Goal: Task Accomplishment & Management: Manage account settings

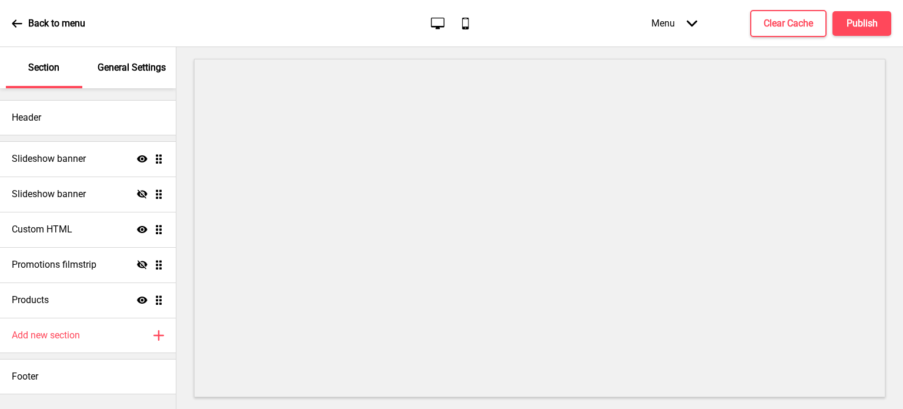
click at [141, 75] on div "General Settings" at bounding box center [132, 67] width 76 height 41
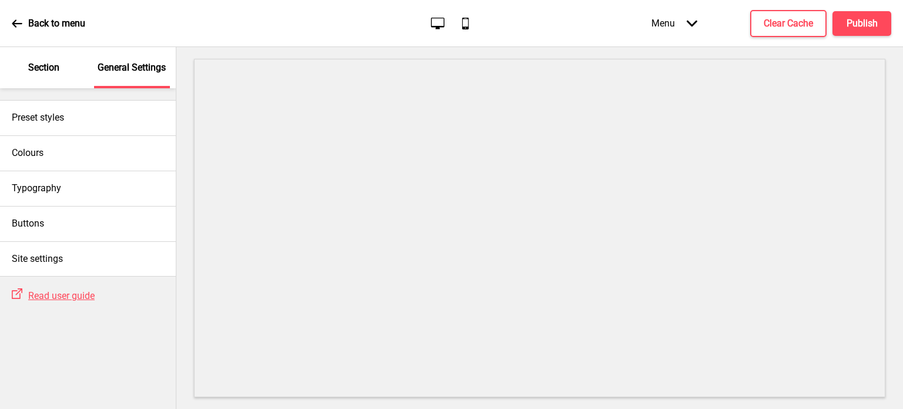
click at [68, 81] on div "Section" at bounding box center [44, 67] width 76 height 41
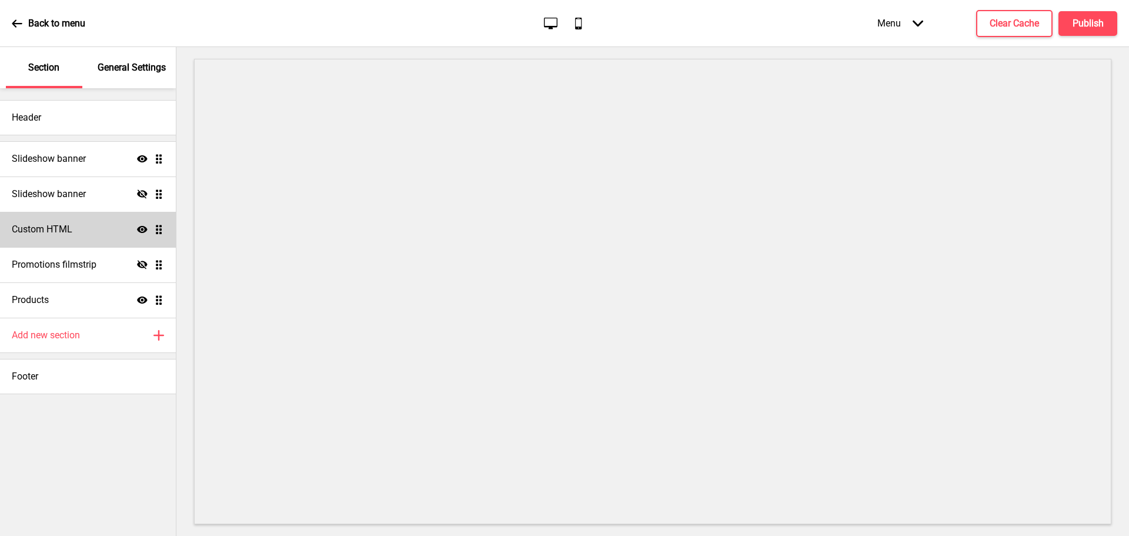
click at [65, 239] on div "Custom HTML Show Drag" at bounding box center [88, 229] width 176 height 35
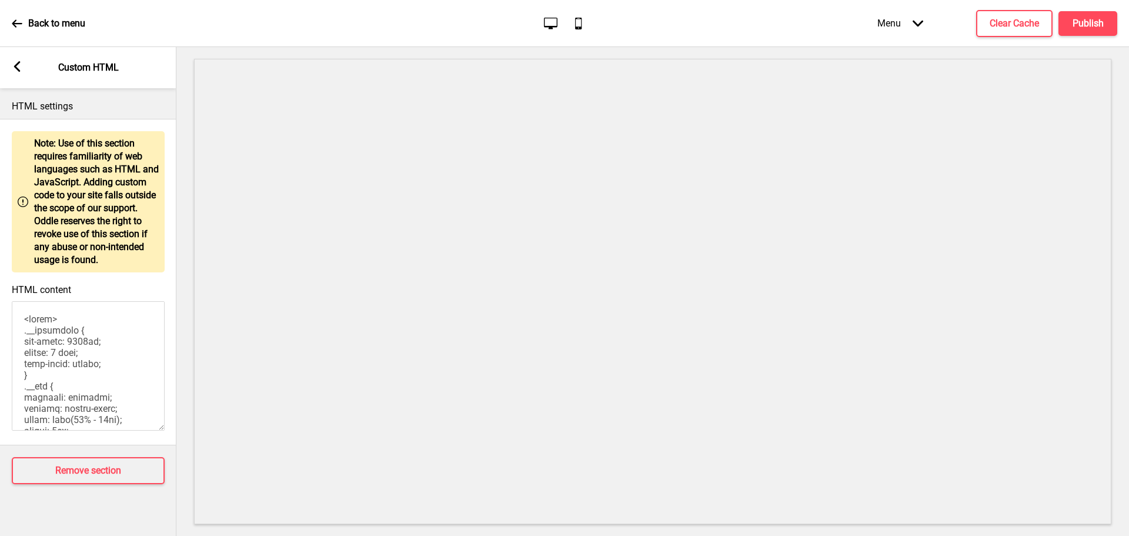
click at [897, 23] on div "Menu Arrow down" at bounding box center [900, 23] width 69 height 35
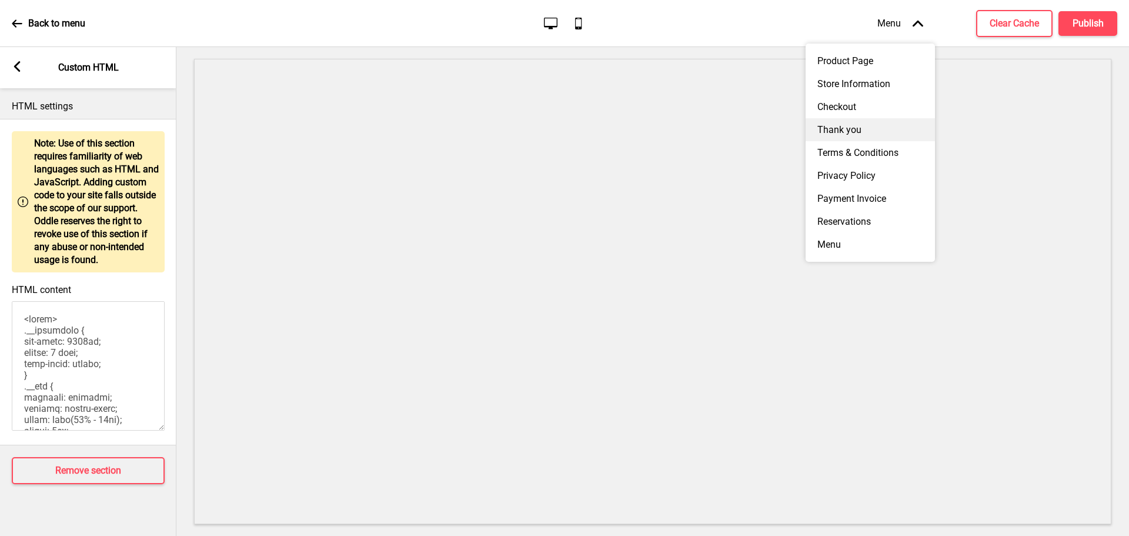
click at [833, 137] on div "Thank you" at bounding box center [870, 129] width 129 height 23
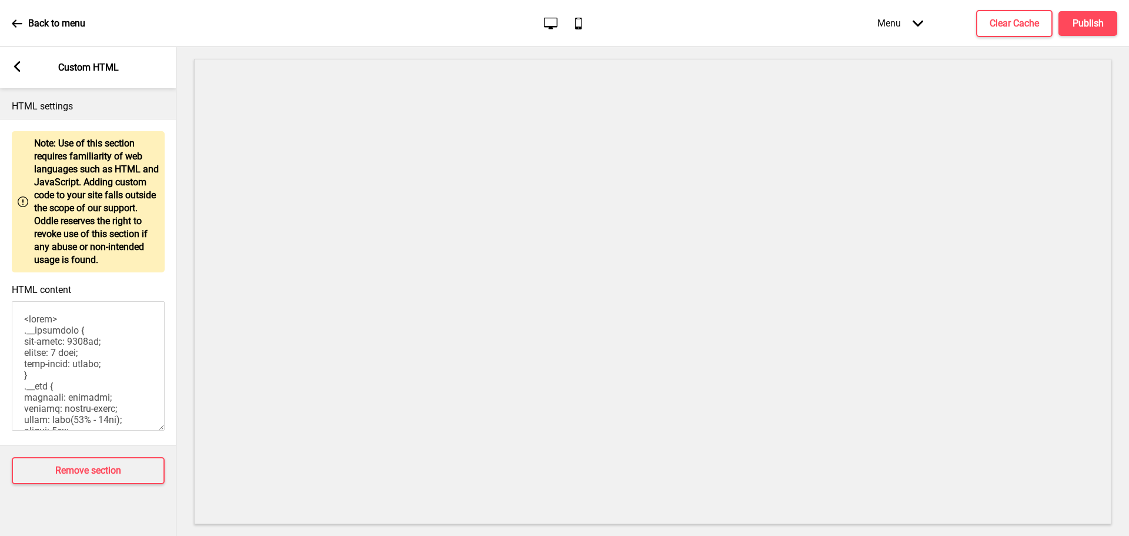
click at [897, 22] on div "Menu Arrow down" at bounding box center [900, 23] width 69 height 35
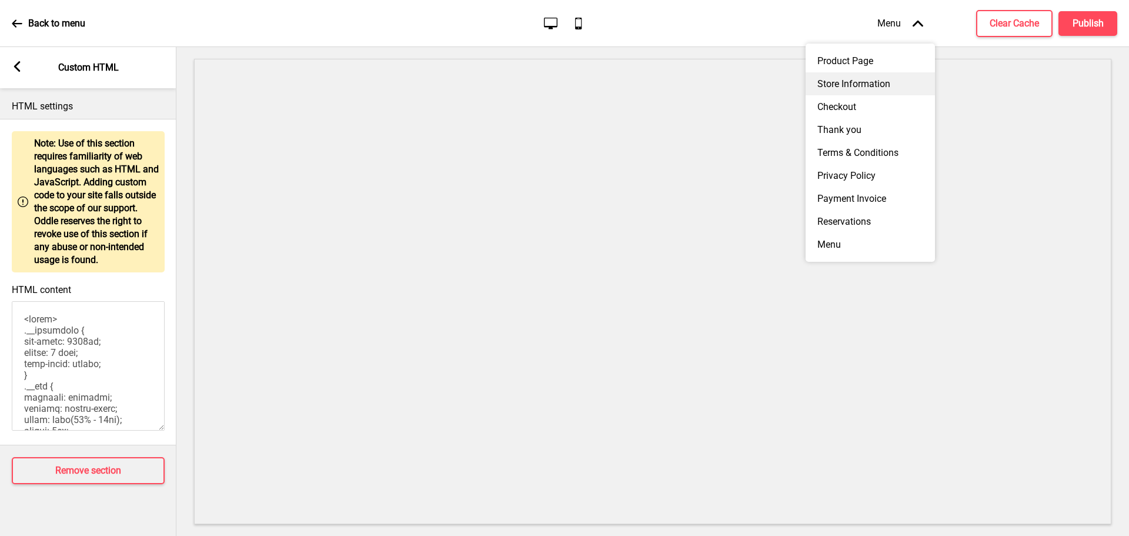
click at [840, 92] on div "Store Information" at bounding box center [870, 83] width 129 height 23
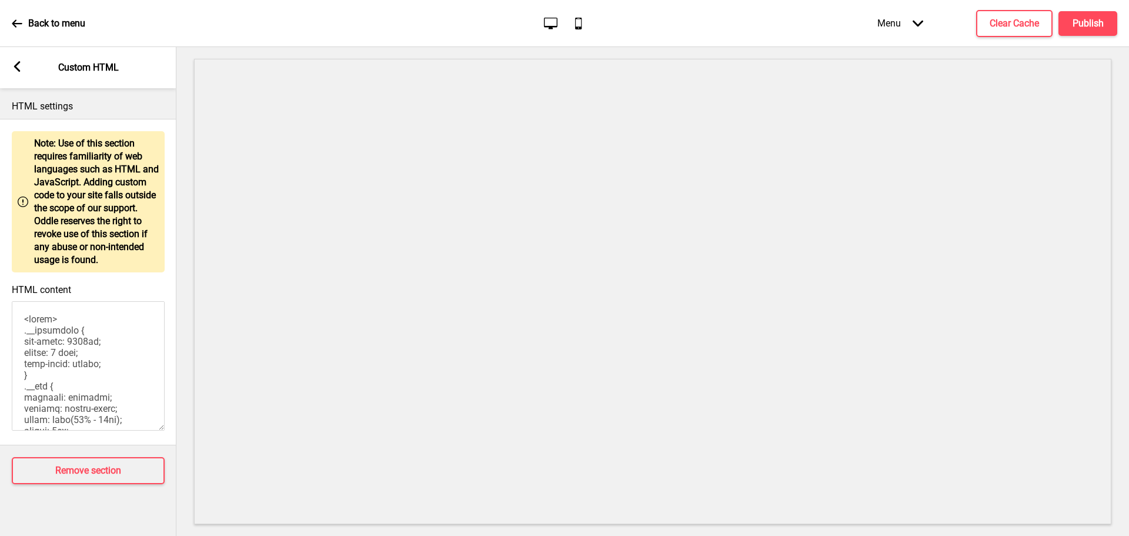
click at [14, 71] on rect at bounding box center [17, 66] width 11 height 11
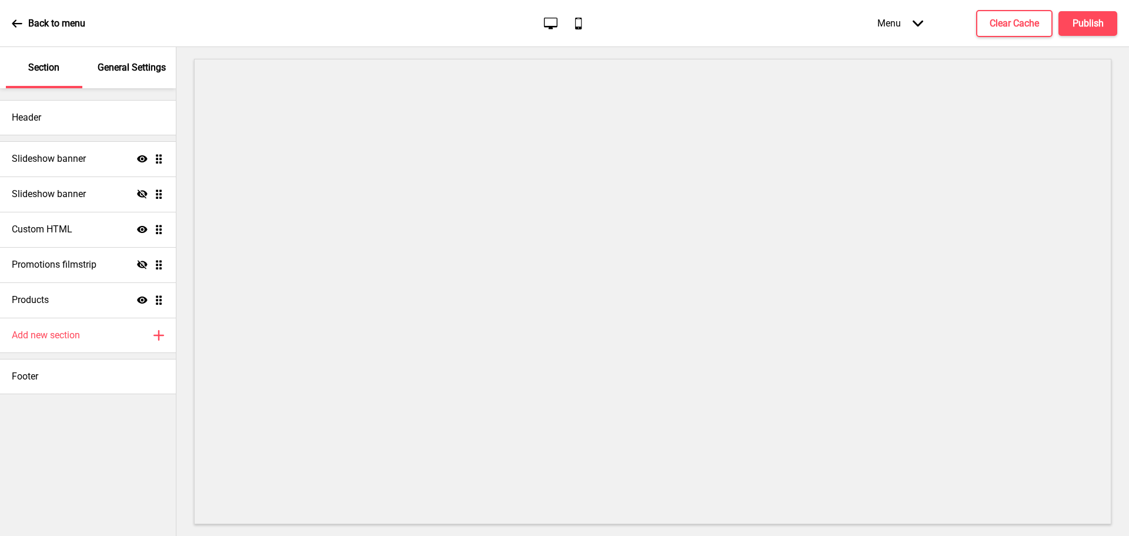
click at [872, 14] on div "Menu Arrow down" at bounding box center [900, 23] width 69 height 35
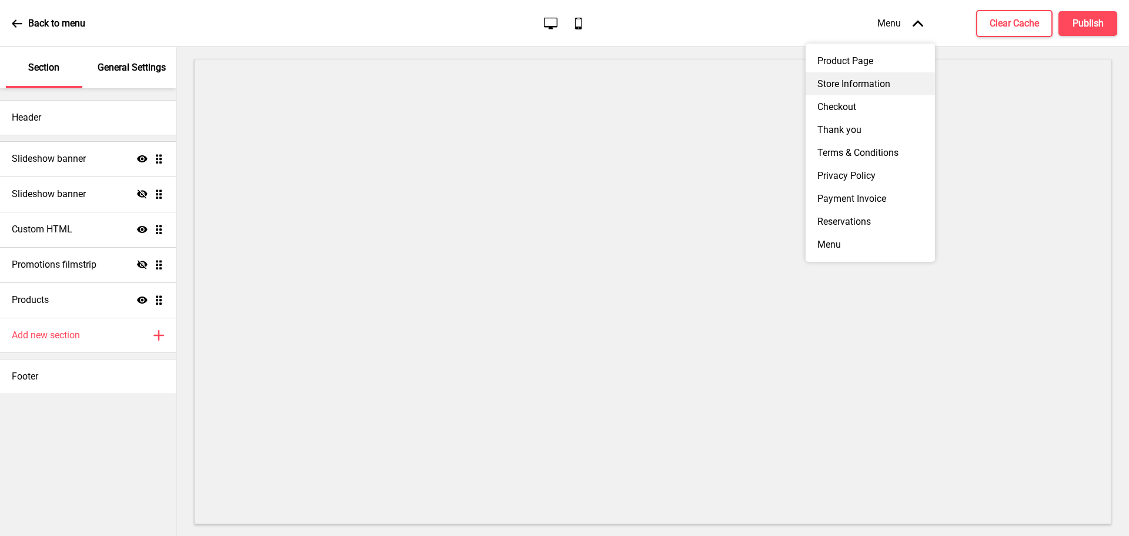
click at [835, 82] on div "Store Information" at bounding box center [870, 83] width 129 height 23
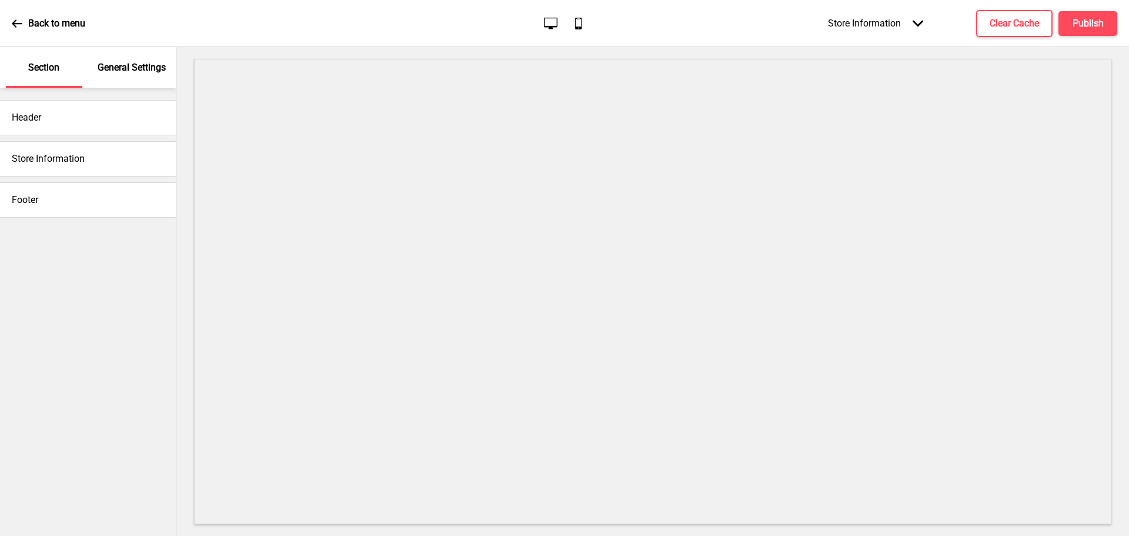
click at [125, 66] on p "General Settings" at bounding box center [132, 67] width 68 height 13
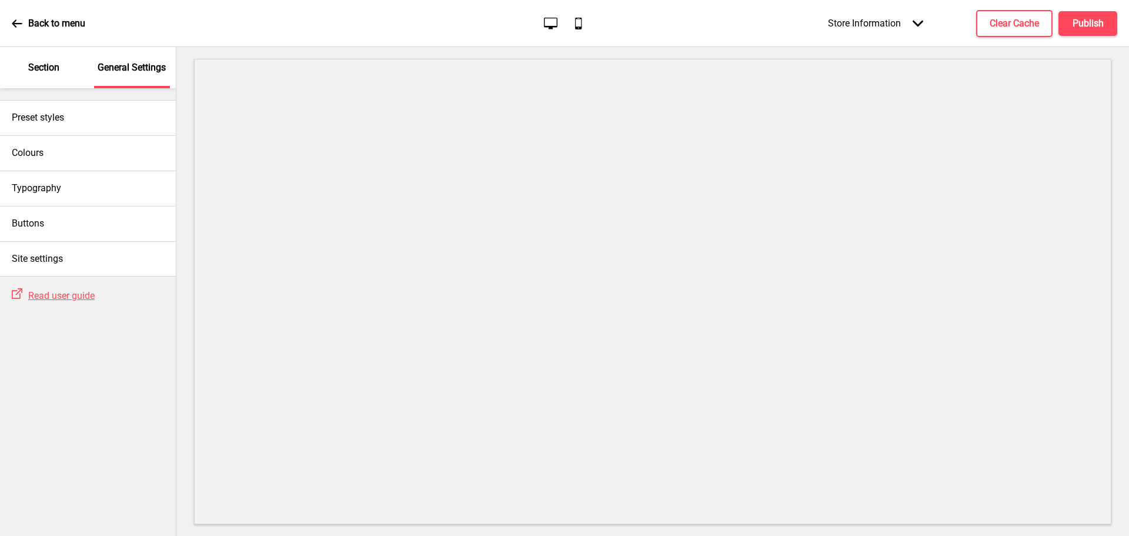
click at [40, 61] on p "Section" at bounding box center [43, 67] width 31 height 13
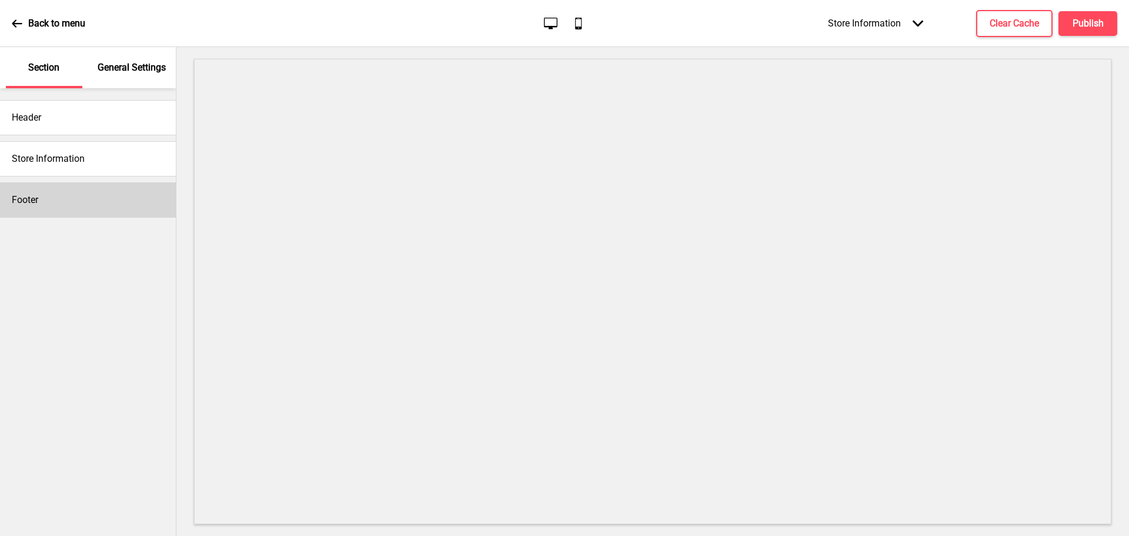
click at [39, 192] on div "Footer" at bounding box center [88, 199] width 176 height 35
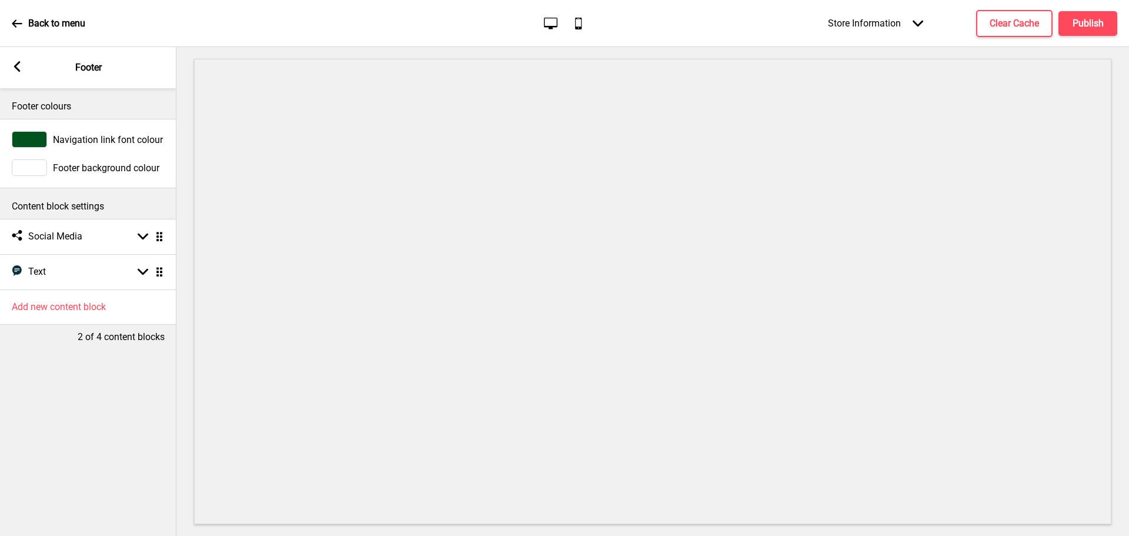
click at [12, 66] on rect at bounding box center [17, 66] width 11 height 11
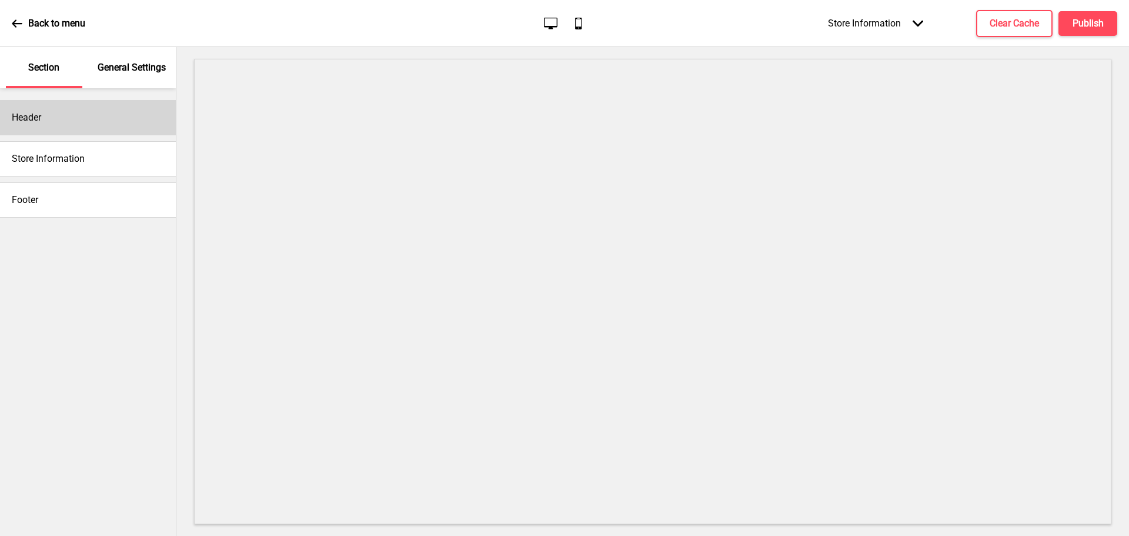
click at [35, 111] on div "Header" at bounding box center [88, 117] width 176 height 35
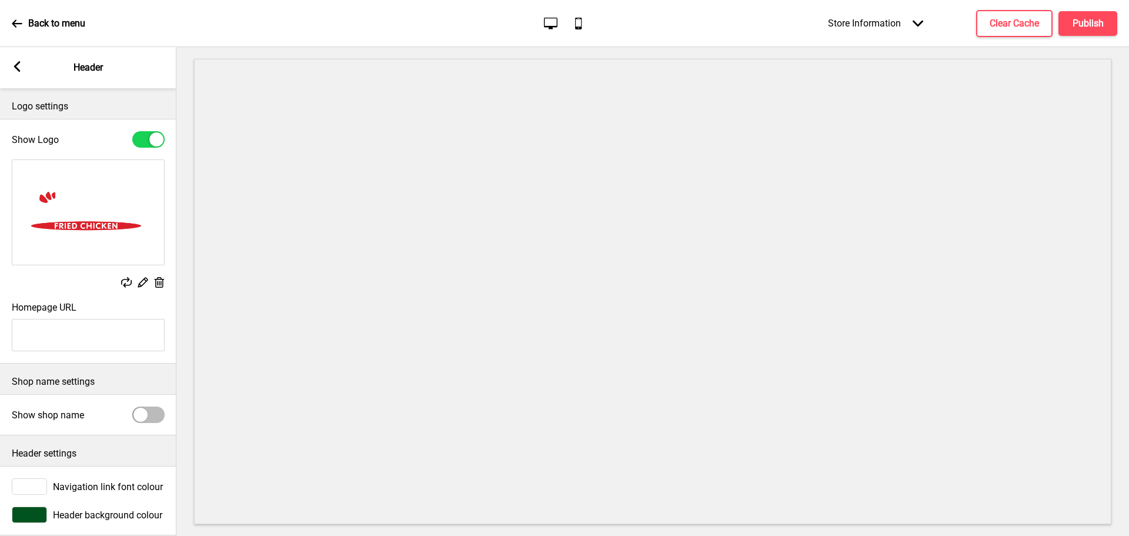
click at [11, 72] on div "Arrow left Header" at bounding box center [88, 67] width 176 height 41
click at [14, 69] on rect at bounding box center [17, 66] width 11 height 11
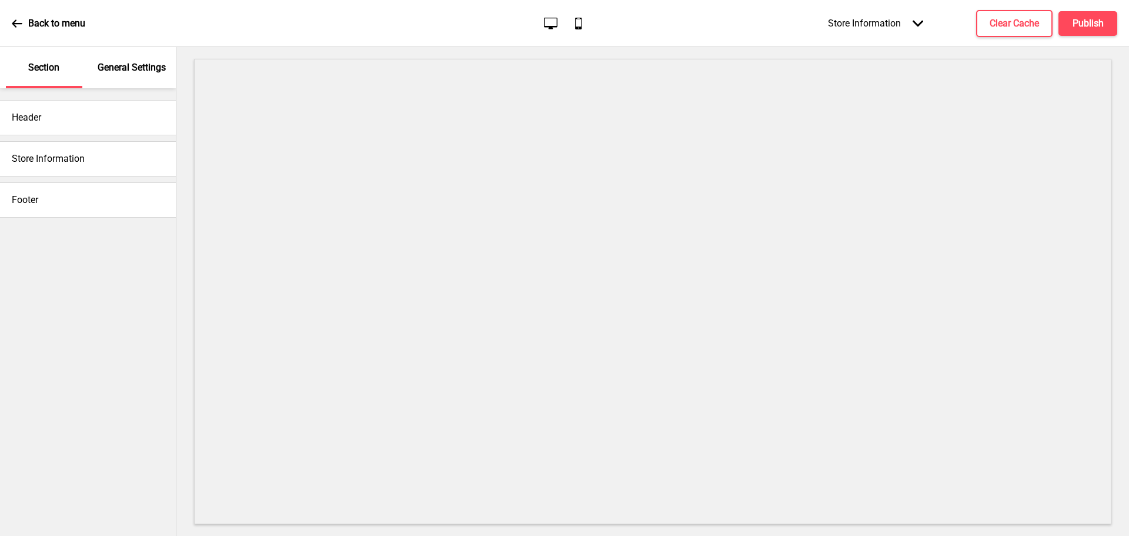
click at [46, 155] on h4 "Store Information" at bounding box center [48, 158] width 73 height 13
drag, startPoint x: 46, startPoint y: 155, endPoint x: 15, endPoint y: 254, distance: 103.6
click at [14, 253] on div "Header Store Information Footer" at bounding box center [88, 312] width 176 height 448
click at [887, 18] on div "Store Information Arrow down" at bounding box center [875, 23] width 119 height 35
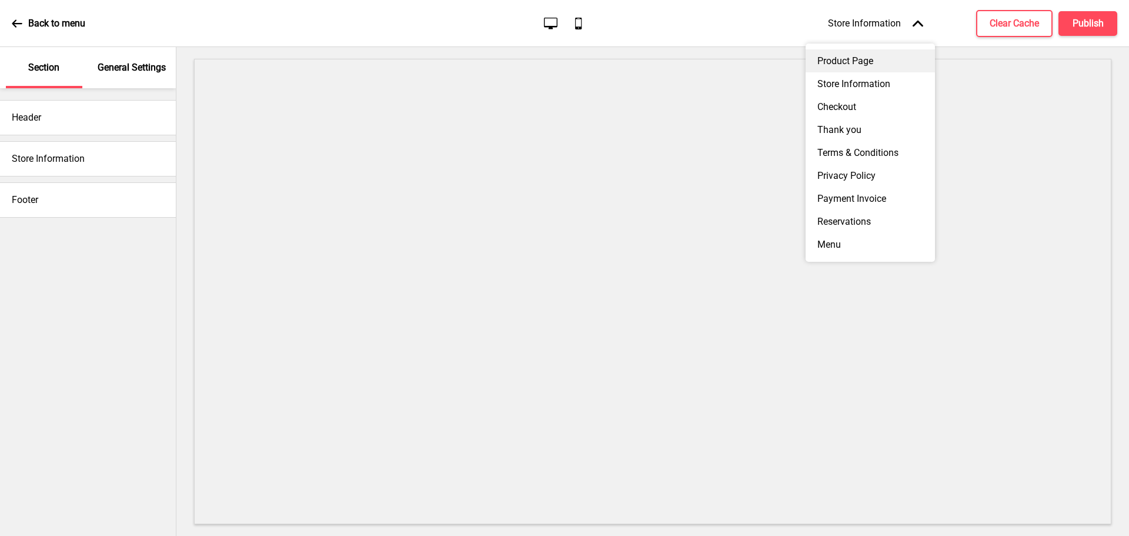
click at [850, 62] on div "Product Page" at bounding box center [870, 60] width 129 height 23
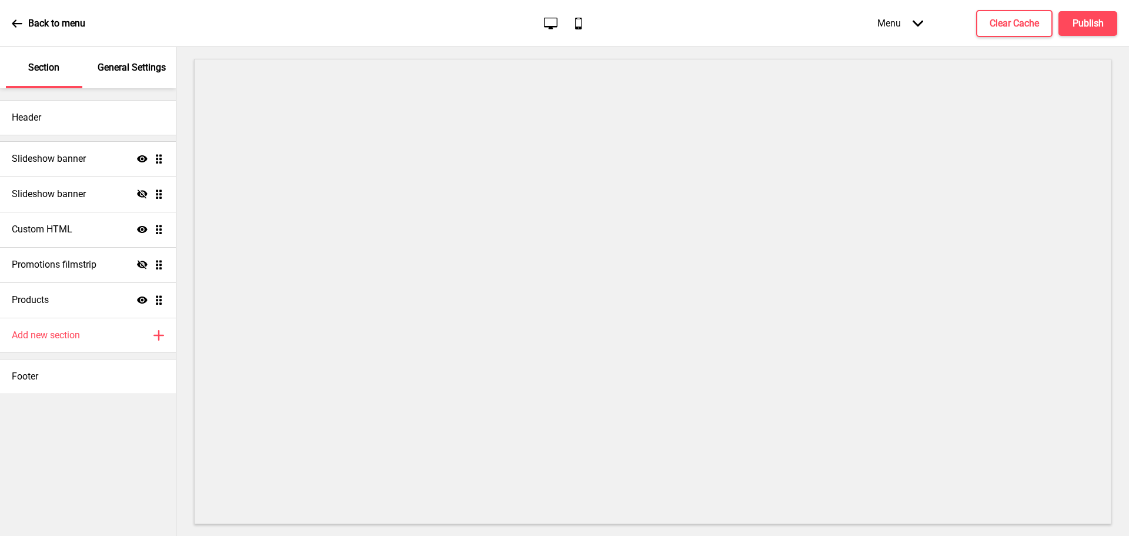
click at [888, 29] on div "Menu Arrow down" at bounding box center [900, 23] width 69 height 35
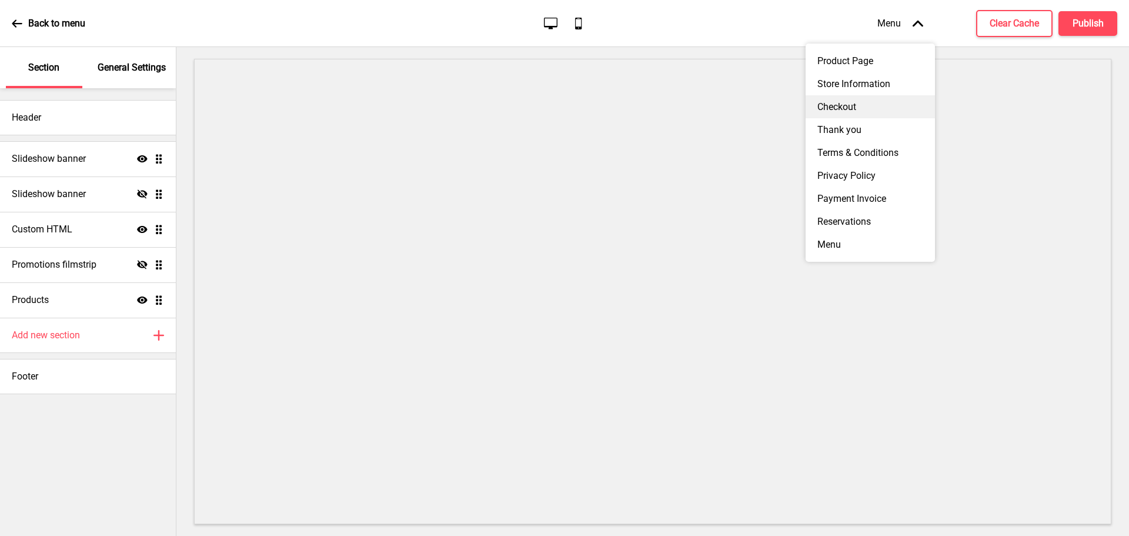
click at [850, 112] on div "Checkout" at bounding box center [870, 106] width 129 height 23
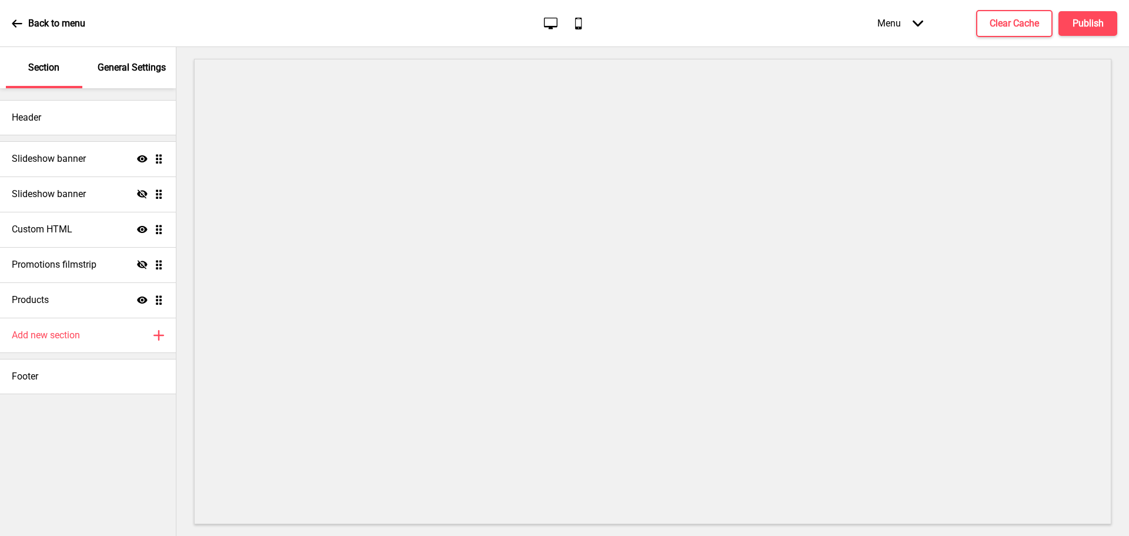
click at [903, 25] on icon "Arrow down" at bounding box center [918, 23] width 11 height 11
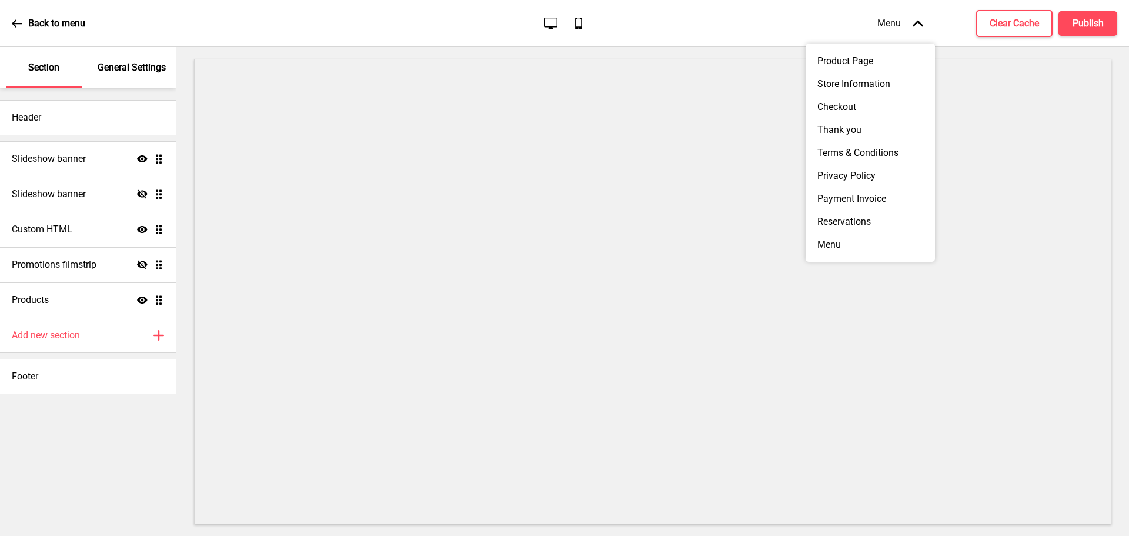
click at [163, 408] on div "Header Slideshow banner Show Drag Slideshow banner Hide Drag Custom HTML Show D…" at bounding box center [88, 312] width 176 height 448
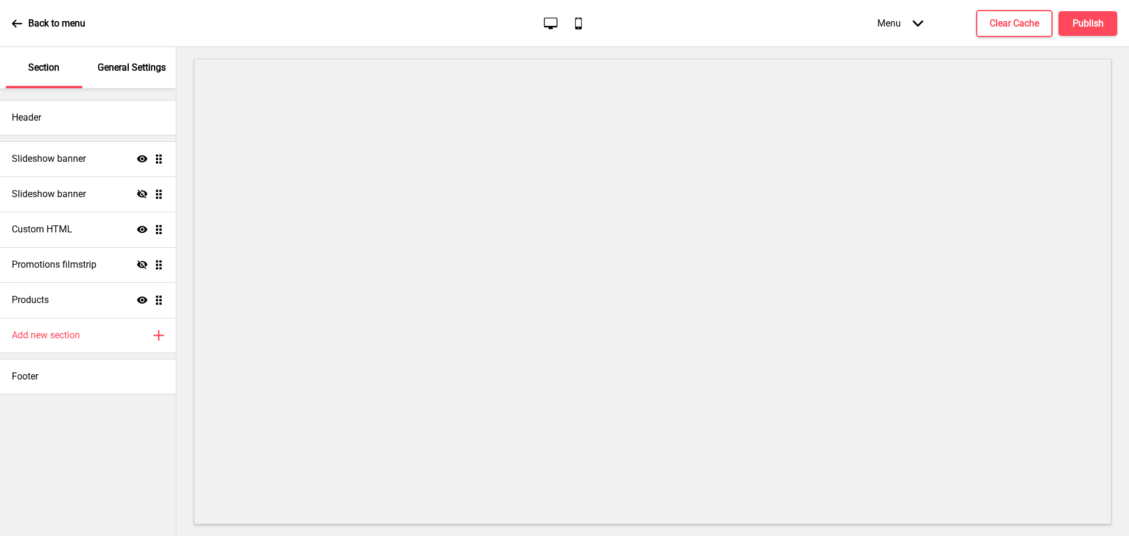
click at [132, 408] on div "Header Slideshow banner Show Drag Slideshow banner Hide Drag Custom HTML Show D…" at bounding box center [88, 312] width 176 height 448
click at [881, 21] on div "Menu Arrow down" at bounding box center [900, 23] width 69 height 35
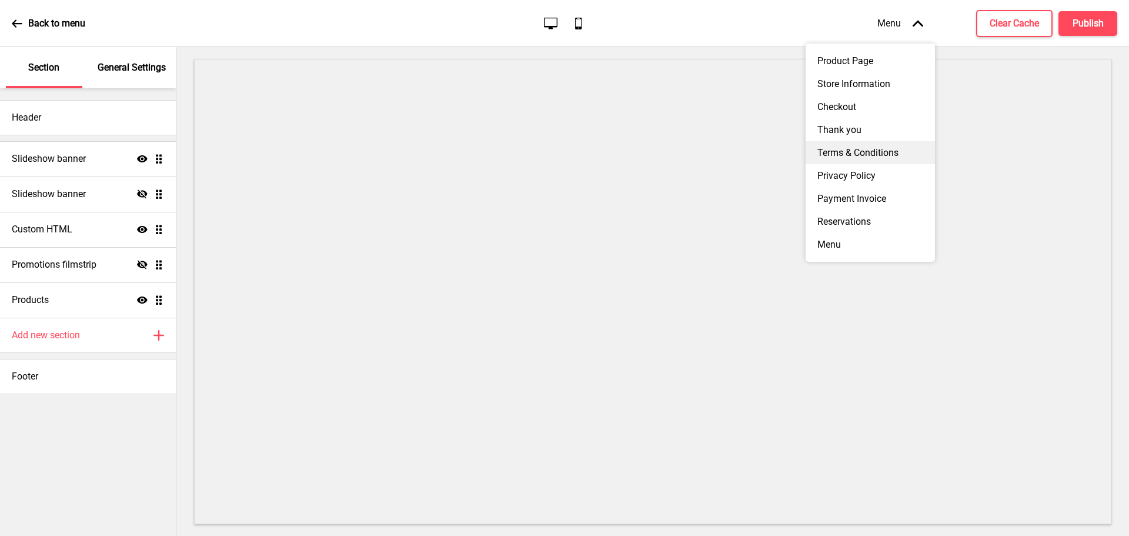
click at [852, 164] on div "Terms & Conditions" at bounding box center [870, 152] width 129 height 23
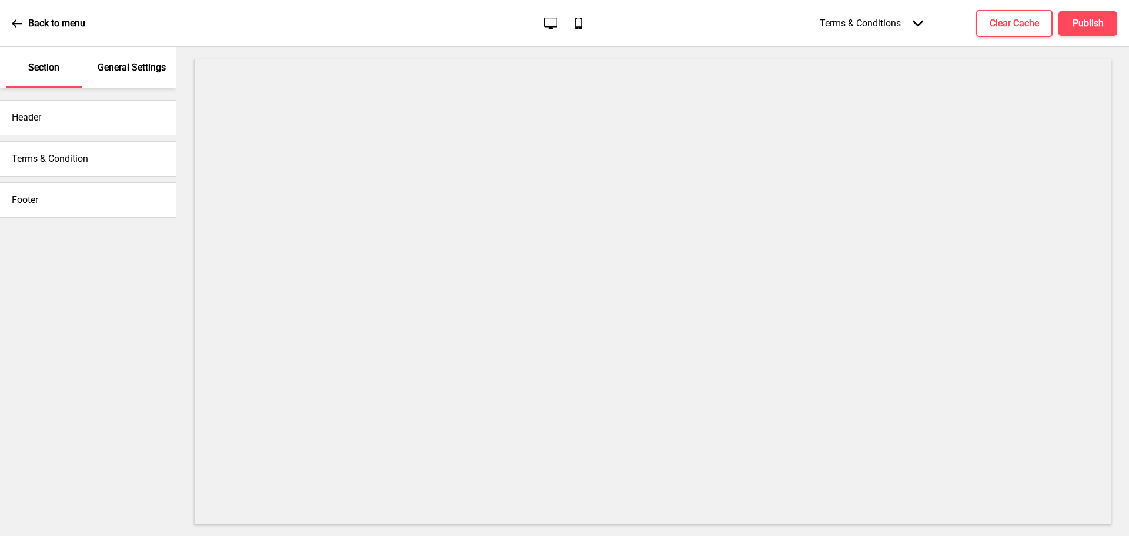
click at [34, 154] on h4 "Terms & Condition" at bounding box center [50, 158] width 76 height 13
click at [22, 24] on icon at bounding box center [17, 23] width 11 height 11
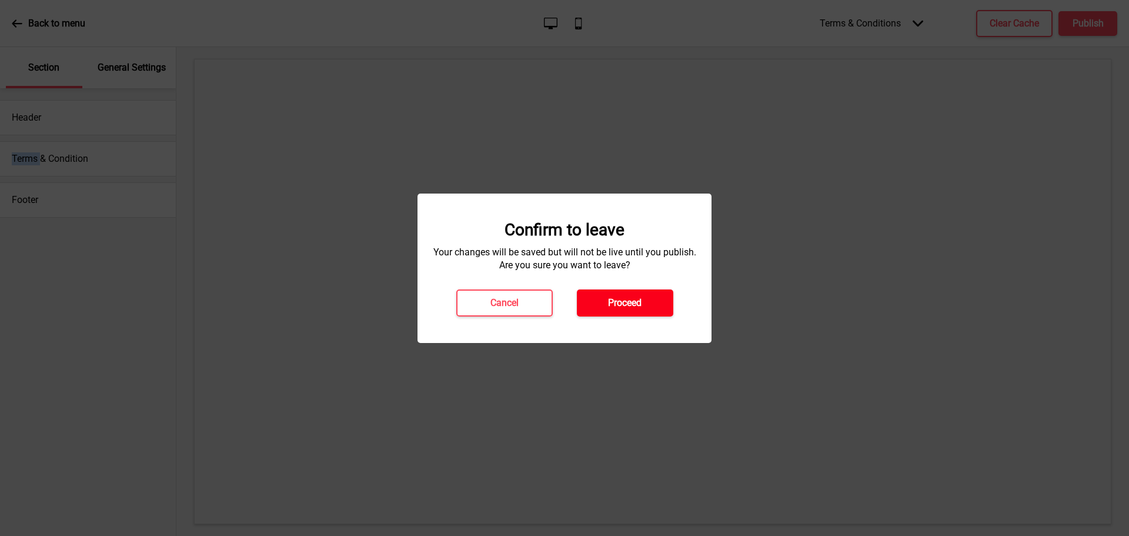
click at [610, 309] on button "Proceed" at bounding box center [625, 302] width 96 height 27
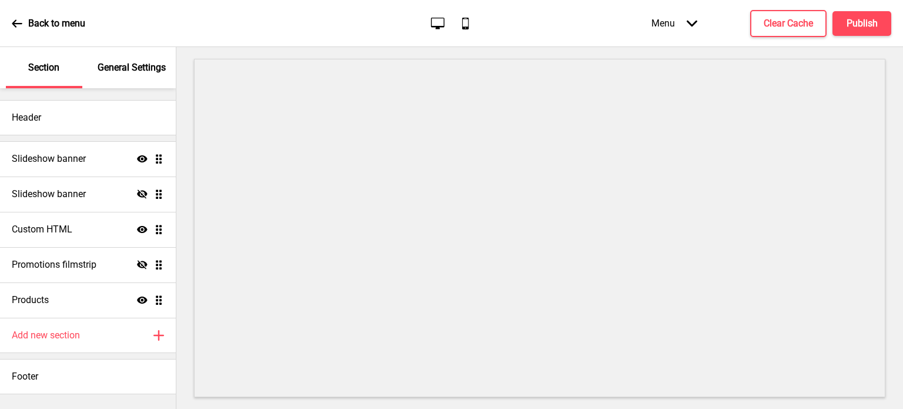
click at [685, 21] on div "Menu Arrow down" at bounding box center [674, 23] width 69 height 35
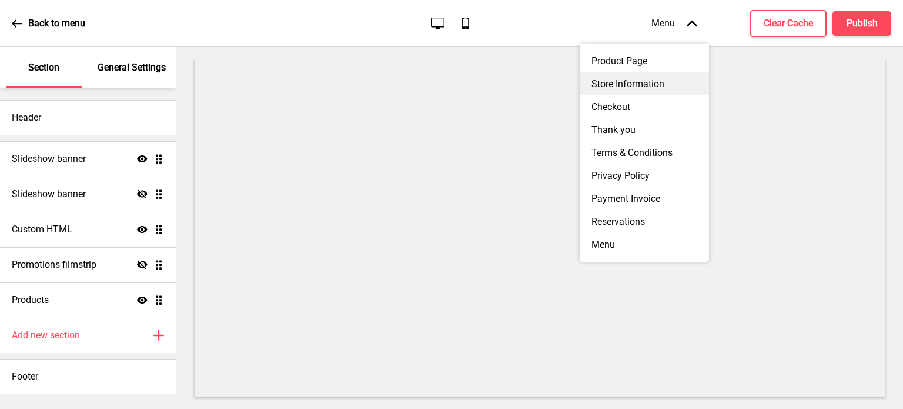
click at [648, 90] on div "Store Information" at bounding box center [644, 83] width 129 height 23
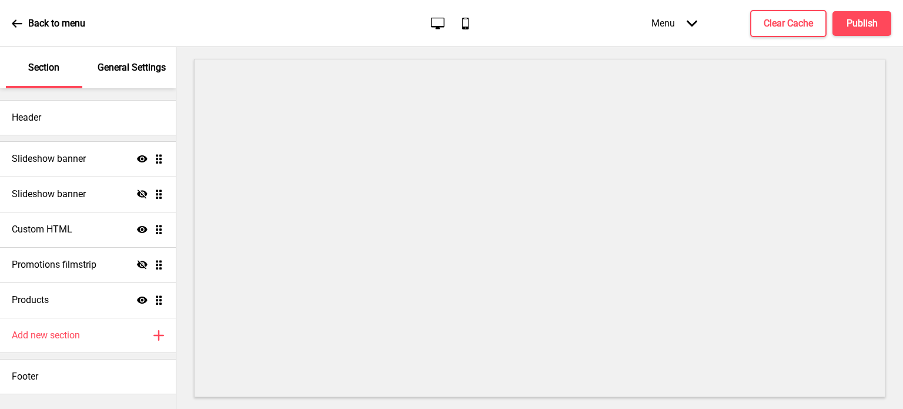
click at [688, 22] on icon at bounding box center [692, 23] width 11 height 6
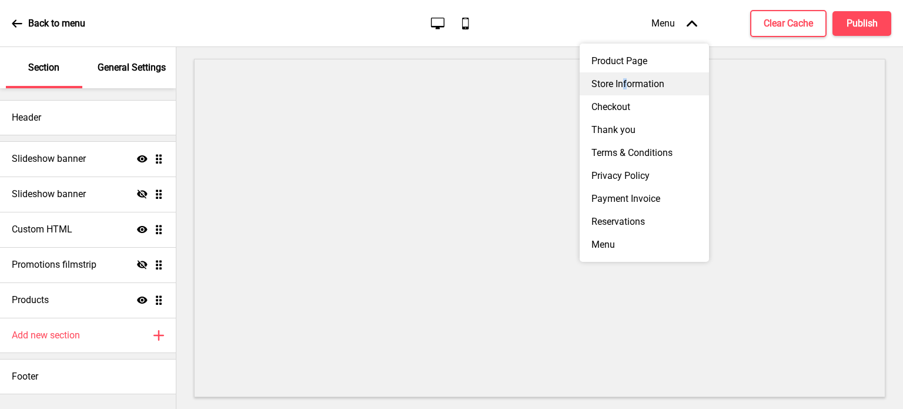
click at [626, 91] on div "Store Information" at bounding box center [644, 83] width 129 height 23
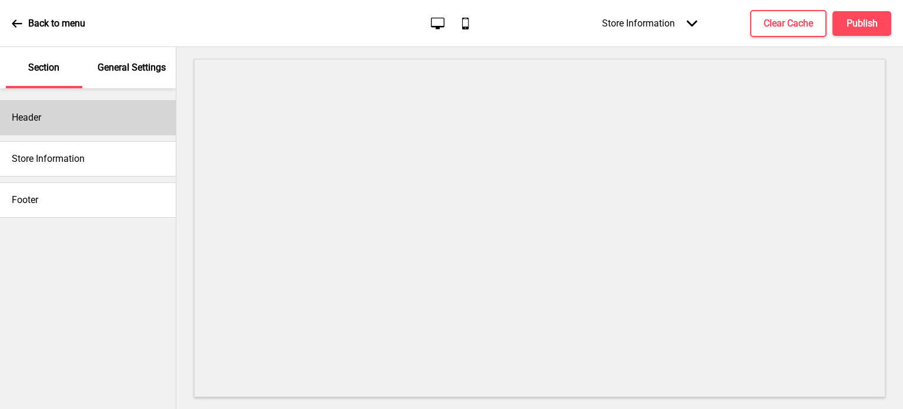
click at [55, 119] on div "Header" at bounding box center [88, 117] width 176 height 35
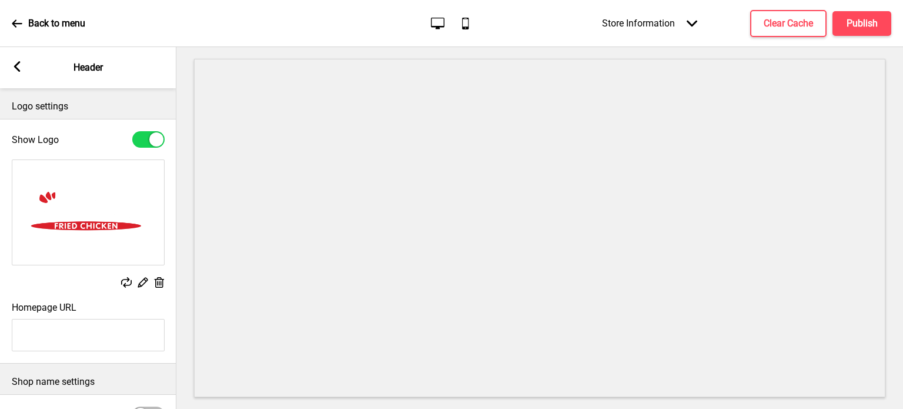
click at [16, 66] on icon at bounding box center [17, 66] width 6 height 11
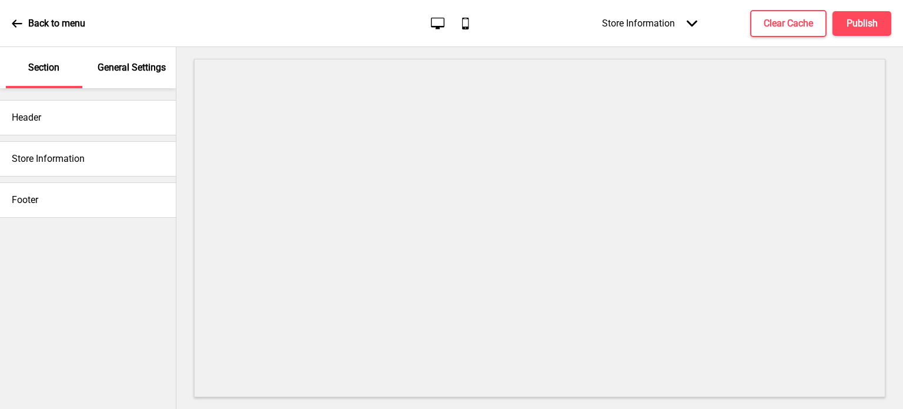
click at [57, 165] on h4 "Store Information" at bounding box center [48, 158] width 73 height 13
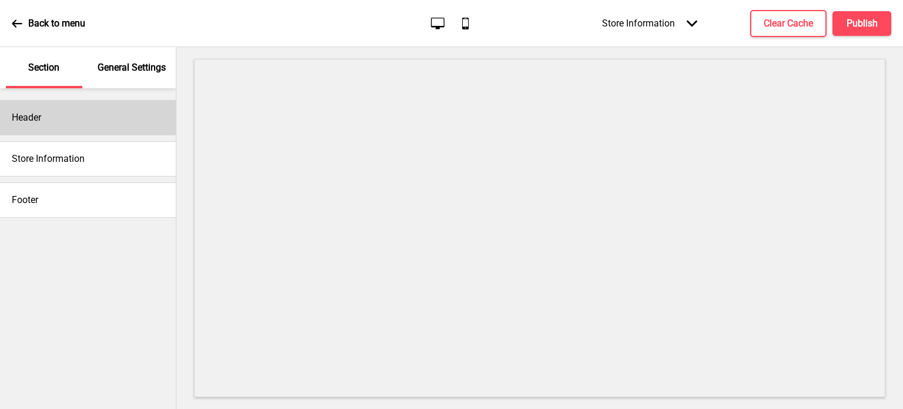
click at [82, 126] on div "Header" at bounding box center [88, 117] width 176 height 35
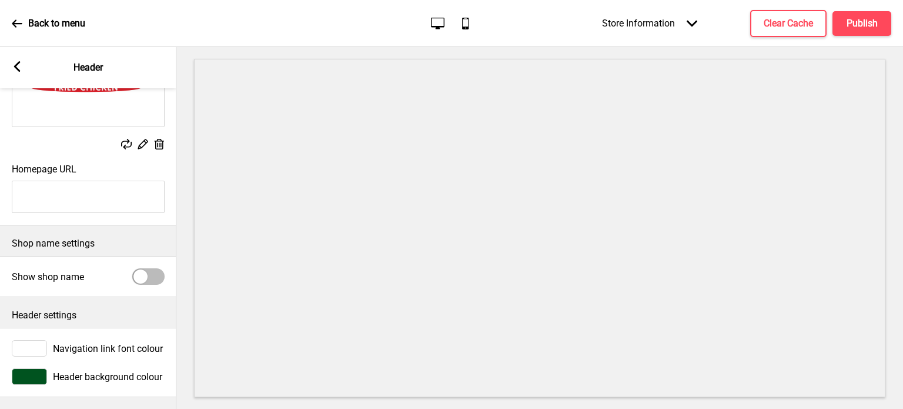
scroll to position [148, 0]
click at [19, 56] on div "Arrow left Header" at bounding box center [88, 67] width 176 height 41
click at [16, 61] on div "Arrow left Header" at bounding box center [88, 67] width 176 height 41
click at [16, 66] on rect at bounding box center [17, 66] width 11 height 11
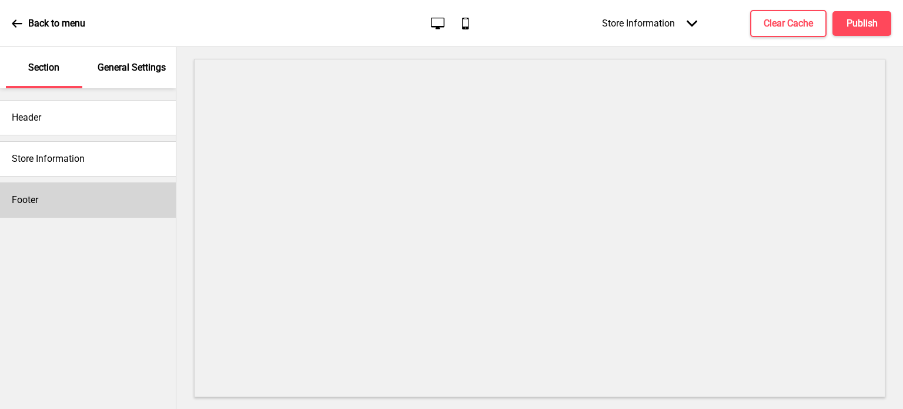
click at [35, 192] on div "Footer" at bounding box center [88, 199] width 176 height 35
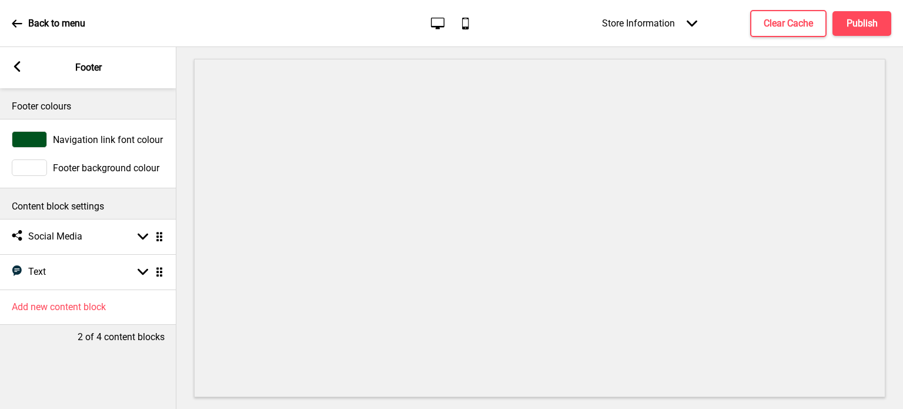
click at [16, 74] on div "Arrow left" at bounding box center [17, 67] width 11 height 13
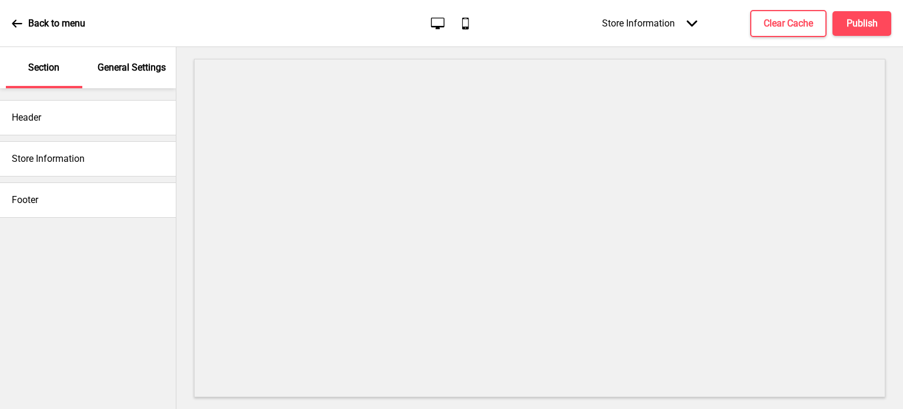
click at [132, 71] on p "General Settings" at bounding box center [132, 67] width 68 height 13
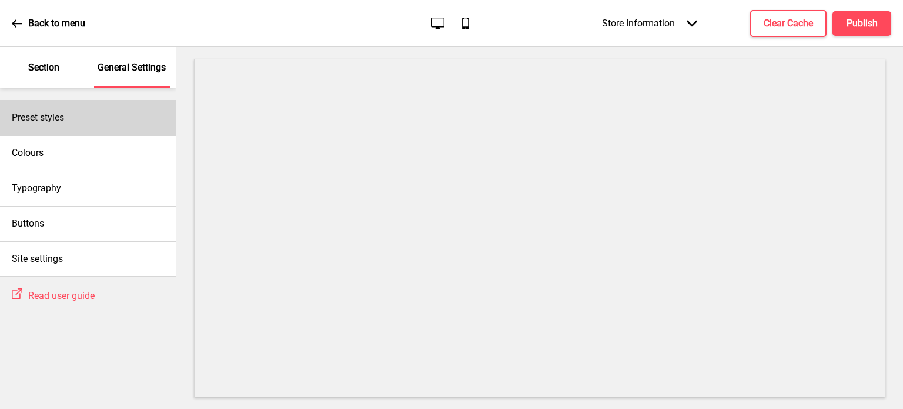
click at [86, 121] on div "Preset styles" at bounding box center [88, 117] width 176 height 35
select select "Custom"
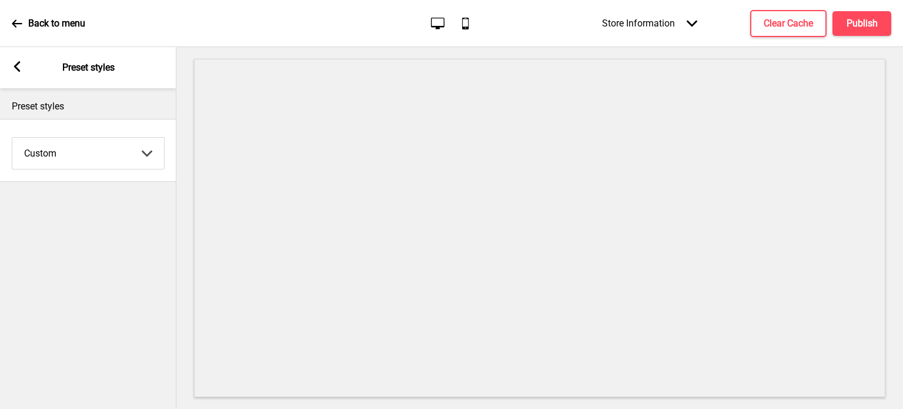
click at [16, 58] on div "Arrow left Preset styles" at bounding box center [88, 67] width 176 height 41
click at [16, 61] on div "Arrow left Preset styles" at bounding box center [88, 67] width 176 height 41
click at [22, 72] on div "Arrow left" at bounding box center [17, 67] width 11 height 13
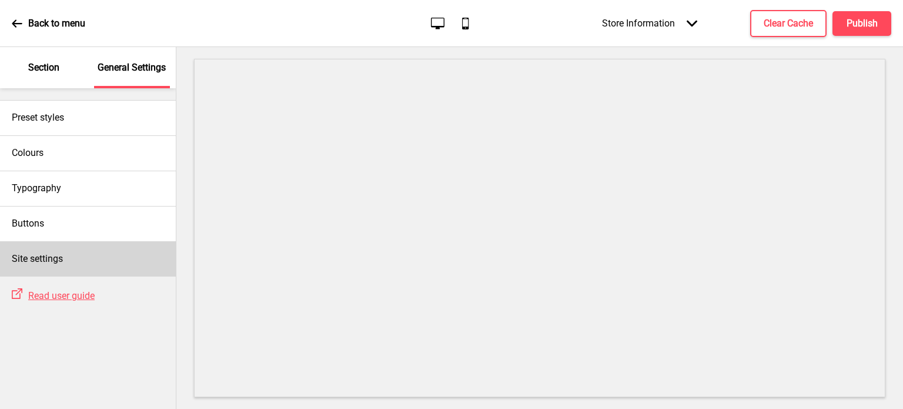
click at [45, 268] on div "Site settings" at bounding box center [88, 258] width 176 height 35
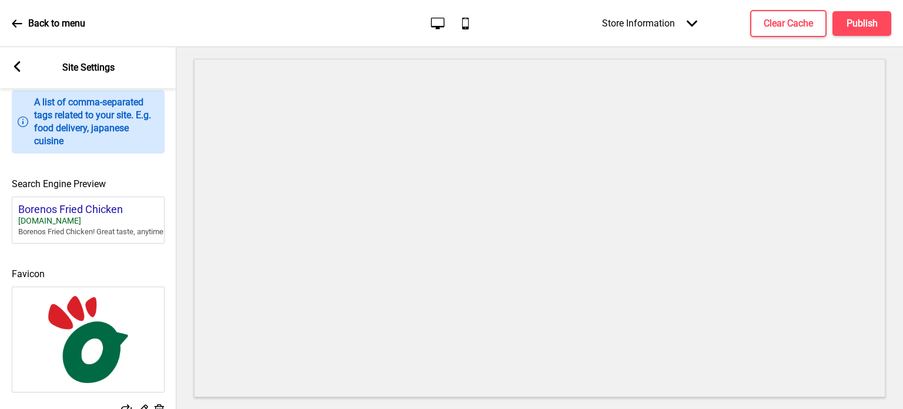
scroll to position [456, 0]
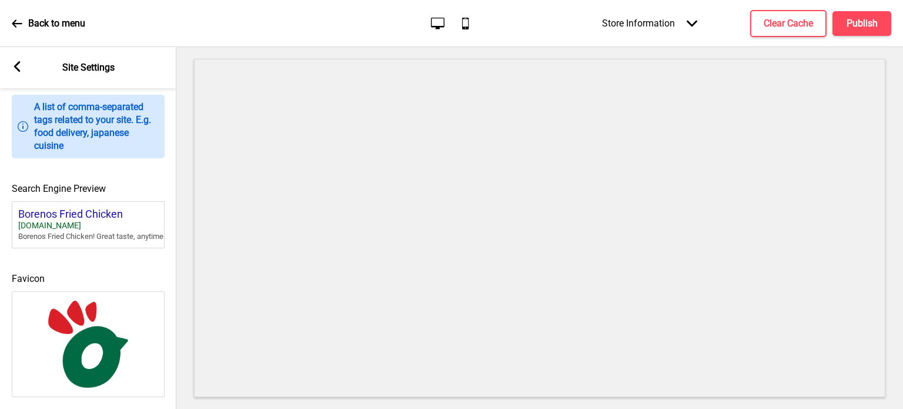
click at [19, 64] on rect at bounding box center [17, 66] width 11 height 11
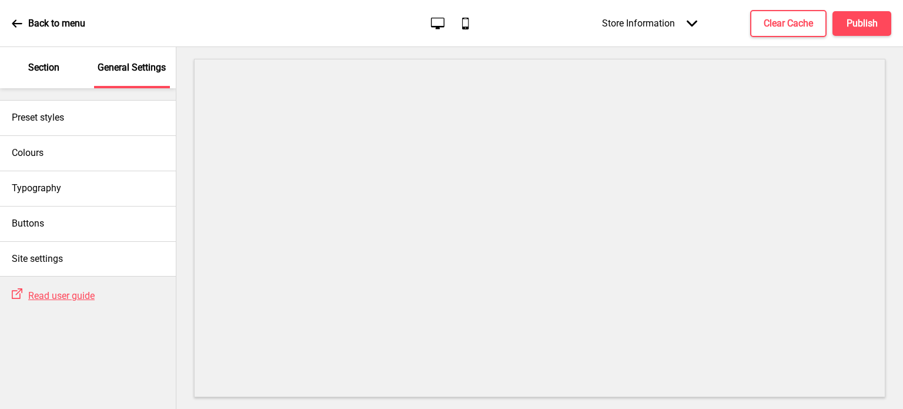
click at [39, 66] on p "Section" at bounding box center [43, 67] width 31 height 13
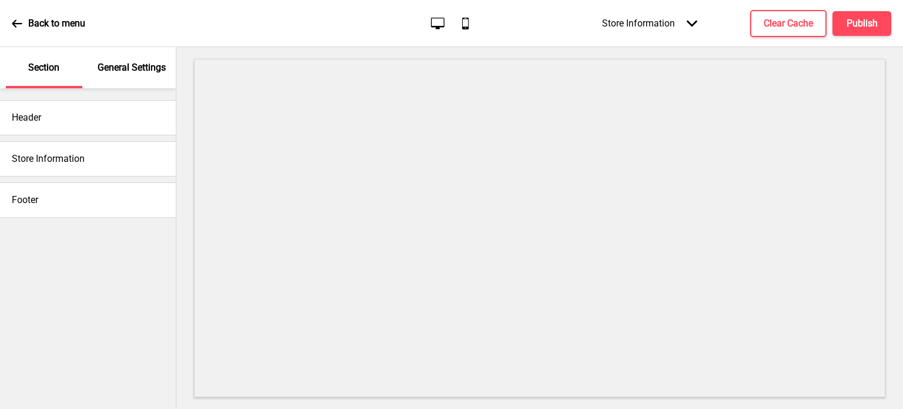
click at [85, 153] on div "Store Information" at bounding box center [88, 158] width 176 height 35
click at [45, 166] on div "Store Information" at bounding box center [88, 158] width 176 height 35
click at [650, 24] on div "Store Information Arrow down" at bounding box center [649, 23] width 119 height 35
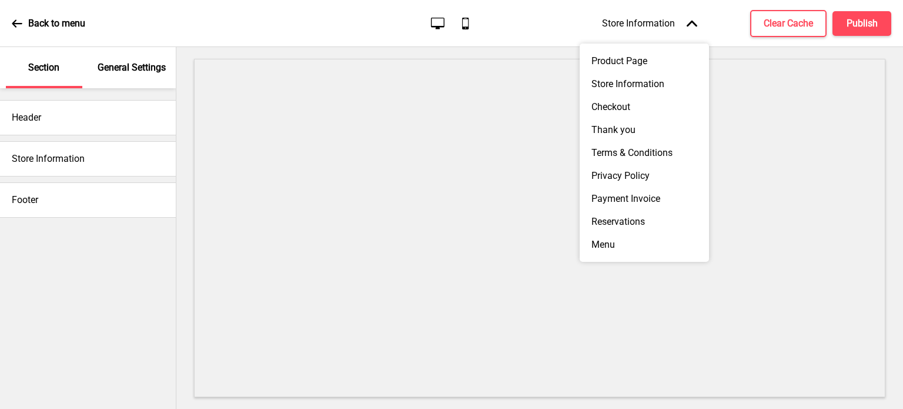
click at [19, 18] on icon at bounding box center [17, 23] width 11 height 11
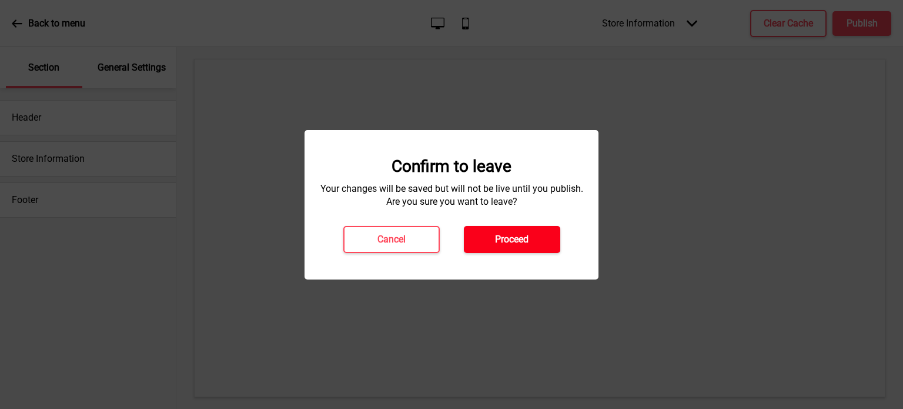
click at [506, 241] on h4 "Proceed" at bounding box center [512, 239] width 34 height 13
